Goal: Transaction & Acquisition: Purchase product/service

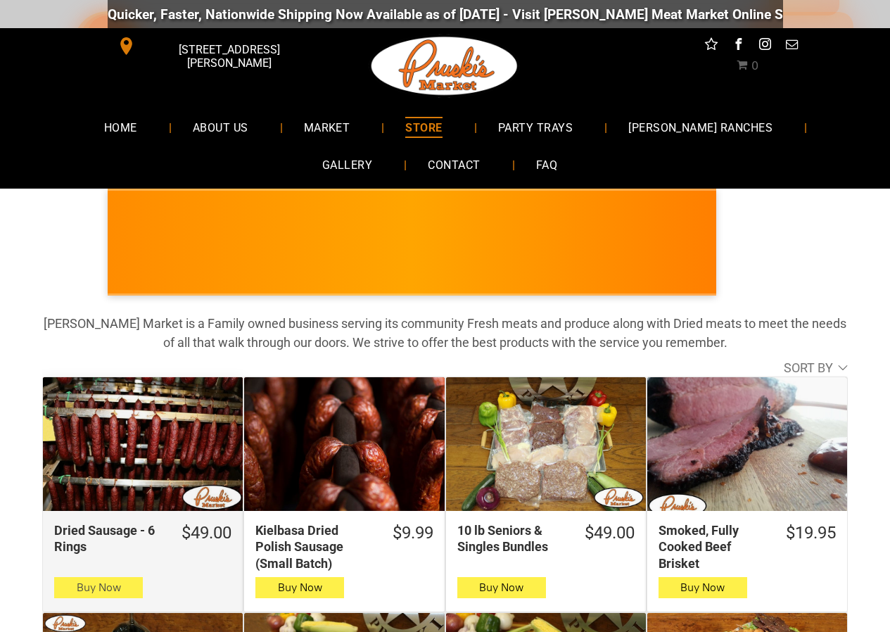
click at [118, 592] on span "Buy Now" at bounding box center [99, 586] width 44 height 13
click at [62, 589] on button "Buy Now" at bounding box center [98, 587] width 89 height 21
click at [95, 584] on icon "button" at bounding box center [98, 587] width 15 height 17
